Goal: Task Accomplishment & Management: Manage account settings

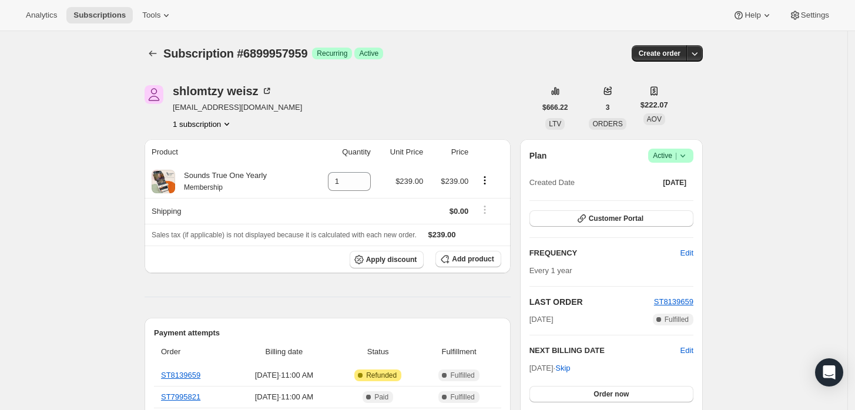
click at [682, 156] on icon at bounding box center [683, 156] width 12 height 12
click at [654, 195] on span "Cancel subscription" at bounding box center [675, 198] width 66 height 9
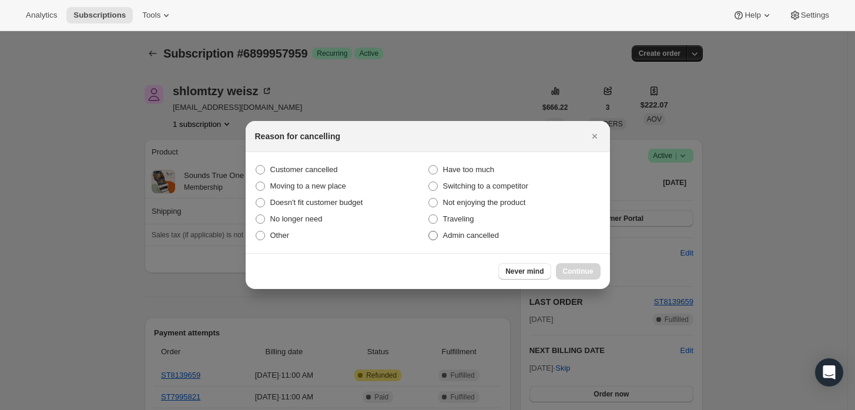
click at [487, 234] on span "Admin cancelled" at bounding box center [471, 235] width 56 height 9
click at [429, 232] on input "Admin cancelled" at bounding box center [428, 231] width 1 height 1
radio input "true"
click at [591, 275] on span "Continue" at bounding box center [578, 271] width 31 height 9
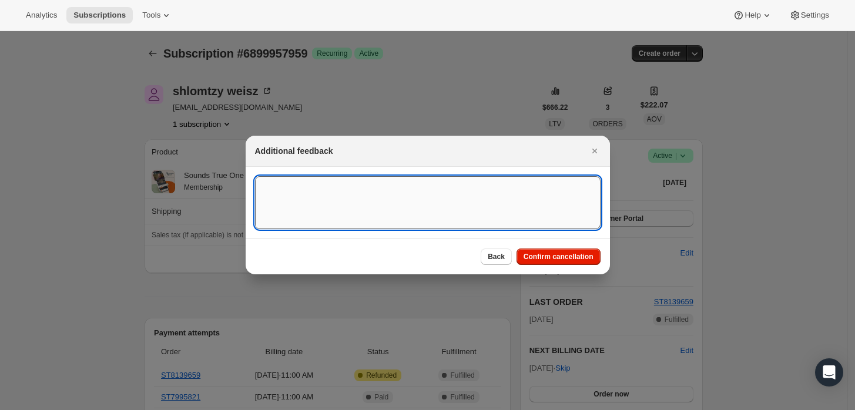
click at [541, 220] on textarea ":rbj:" at bounding box center [428, 202] width 346 height 53
type textarea "Customer requested cancellation and refund."
click at [541, 260] on span "Confirm cancellation" at bounding box center [559, 256] width 70 height 9
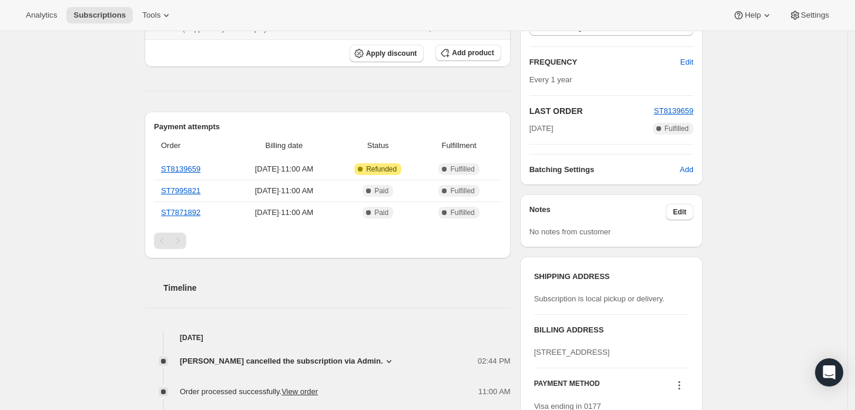
scroll to position [261, 0]
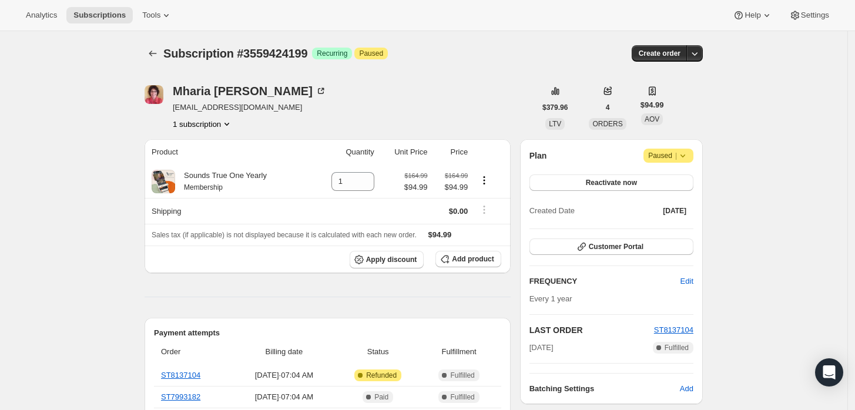
click at [684, 153] on icon at bounding box center [683, 156] width 12 height 12
click at [655, 179] on span "Cancel subscription" at bounding box center [673, 178] width 66 height 9
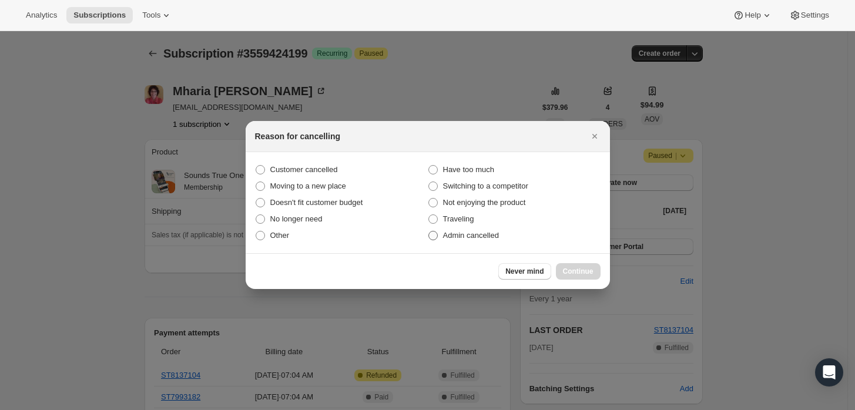
drag, startPoint x: 503, startPoint y: 239, endPoint x: 511, endPoint y: 239, distance: 7.7
click at [502, 239] on label "Admin cancelled" at bounding box center [514, 235] width 173 height 16
click at [429, 232] on input "Admin cancelled" at bounding box center [428, 231] width 1 height 1
radio input "true"
drag, startPoint x: 589, startPoint y: 274, endPoint x: 583, endPoint y: 269, distance: 7.5
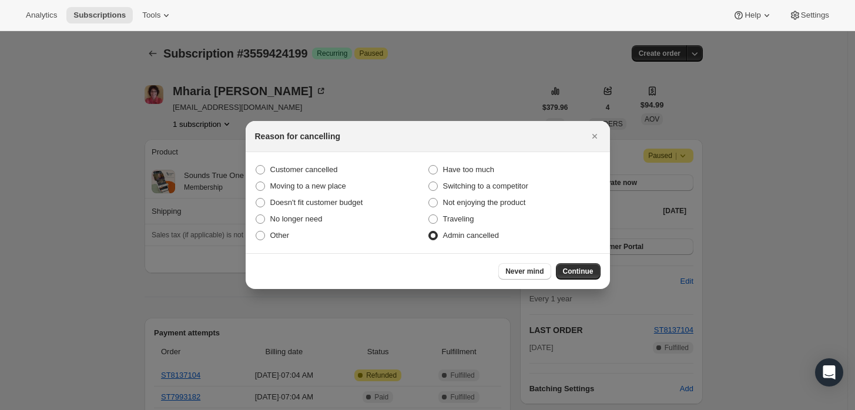
click at [588, 274] on span "Continue" at bounding box center [578, 271] width 31 height 9
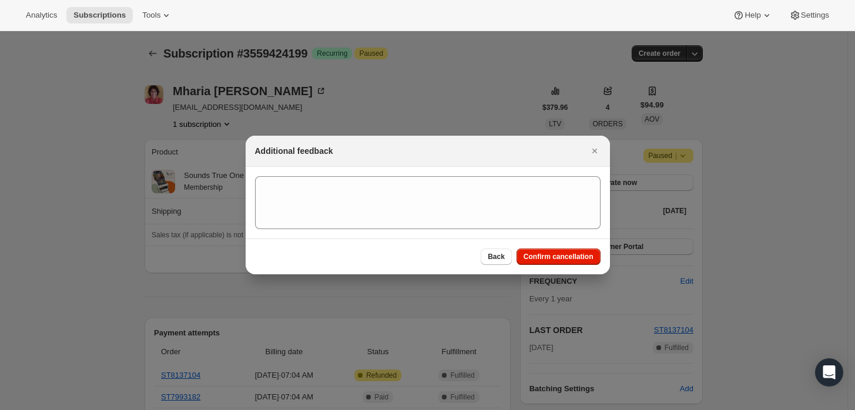
click at [428, 172] on section ":rbk:" at bounding box center [428, 203] width 364 height 72
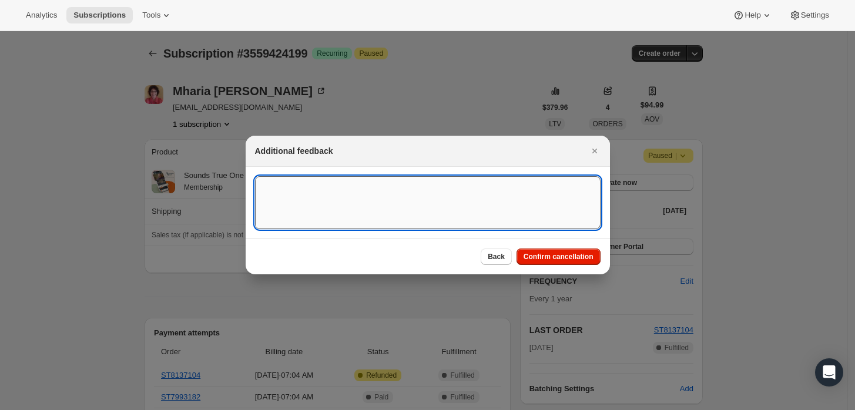
click at [441, 195] on textarea ":rbk:" at bounding box center [428, 202] width 346 height 53
click at [537, 210] on textarea ":rbk:" at bounding box center [428, 202] width 346 height 53
type textarea "Customer requested cancellation and refund."
click at [543, 254] on span "Confirm cancellation" at bounding box center [559, 256] width 70 height 9
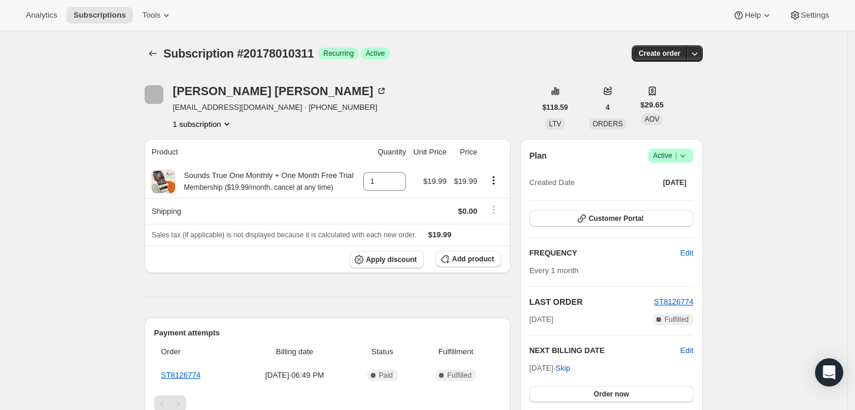
click at [688, 158] on icon at bounding box center [683, 156] width 12 height 12
click at [659, 203] on span "Cancel subscription" at bounding box center [675, 198] width 66 height 9
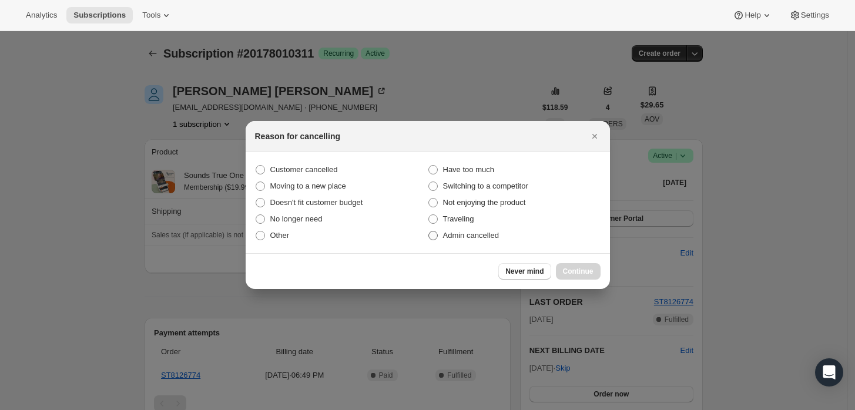
click at [503, 236] on label "Admin cancelled" at bounding box center [514, 235] width 173 height 16
click at [429, 232] on input "Admin cancelled" at bounding box center [428, 231] width 1 height 1
radio input "true"
click at [576, 272] on span "Continue" at bounding box center [578, 271] width 31 height 9
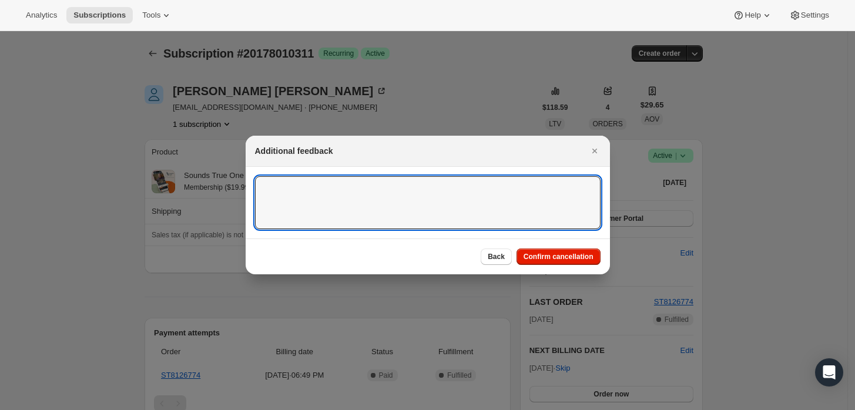
click at [523, 221] on textarea ":rbj:" at bounding box center [428, 202] width 346 height 53
type textarea "Customer requested cancellation."
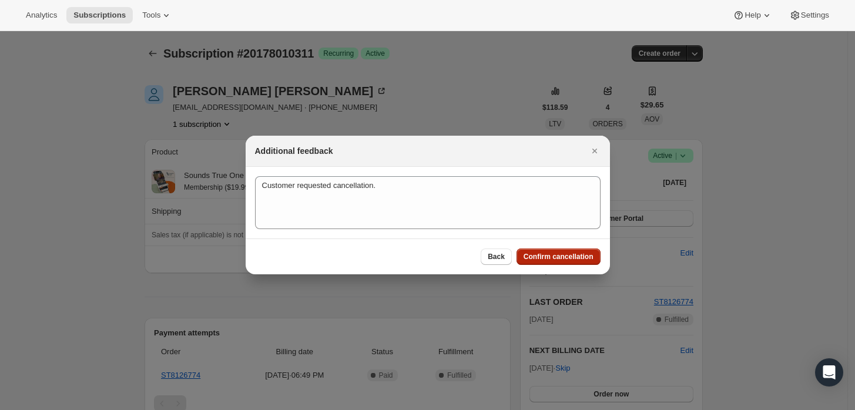
click at [588, 259] on span "Confirm cancellation" at bounding box center [559, 256] width 70 height 9
